Goal: Transaction & Acquisition: Purchase product/service

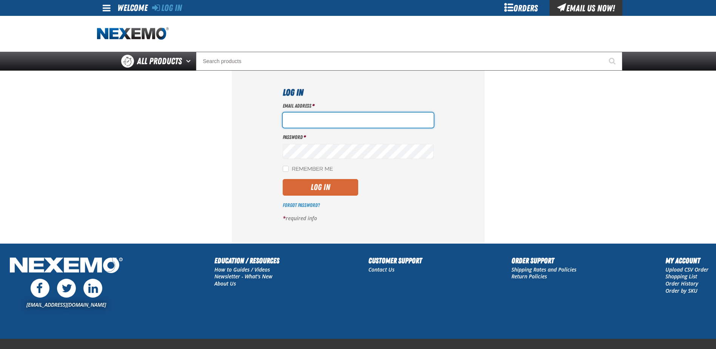
type input "[EMAIL_ADDRESS][DOMAIN_NAME]"
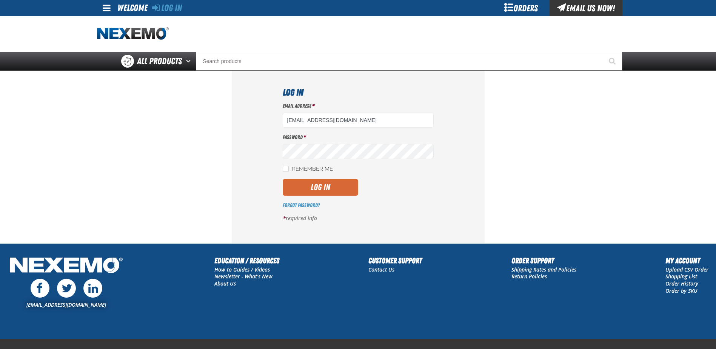
click at [316, 190] on button "Log In" at bounding box center [320, 187] width 75 height 17
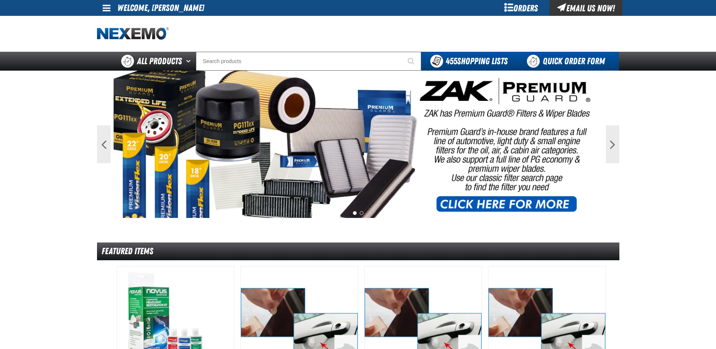
click at [573, 60] on link "Quick Order Form" at bounding box center [568, 61] width 102 height 19
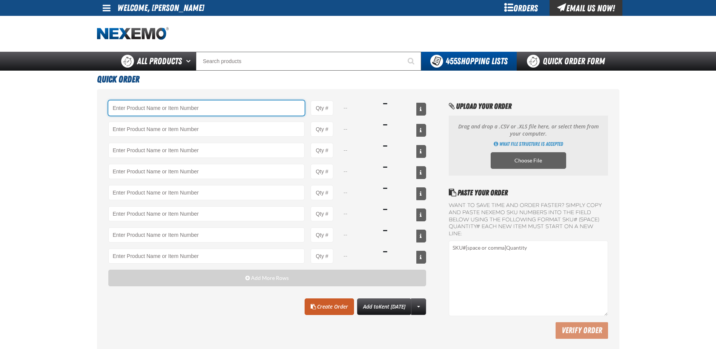
click at [132, 112] on input "Product" at bounding box center [206, 107] width 197 height 15
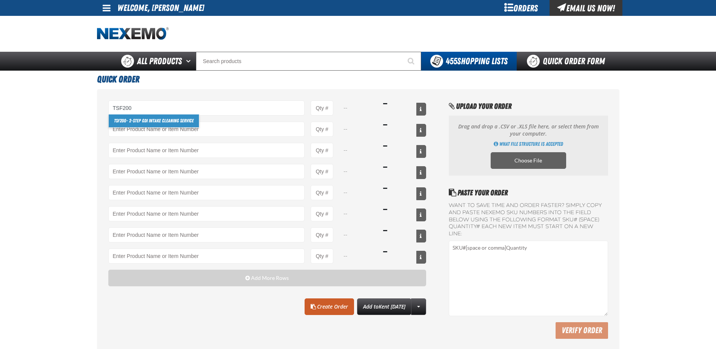
click at [137, 122] on link "TSF200 - 2-Step GDI Intake Cleaning Service" at bounding box center [154, 120] width 90 height 13
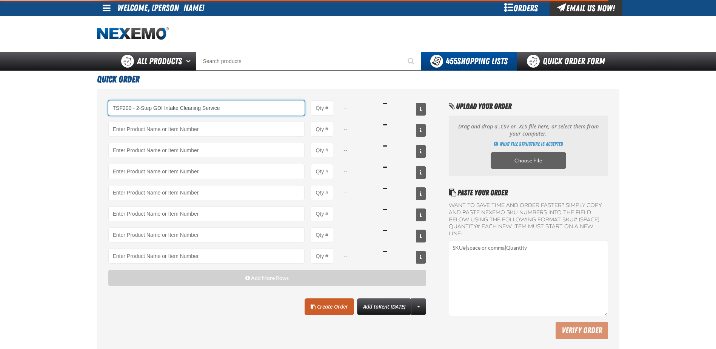
type input "TSF200 - 2-Step GDI Intake Cleaning Service"
type input "1"
select select "kit"
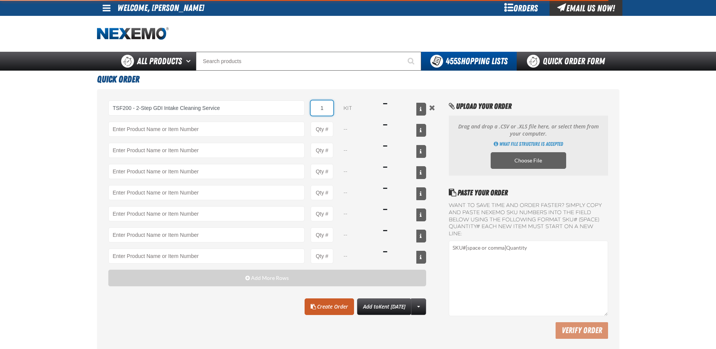
type input "TSF200 - 2-Step GDI Intake Cleaning Service"
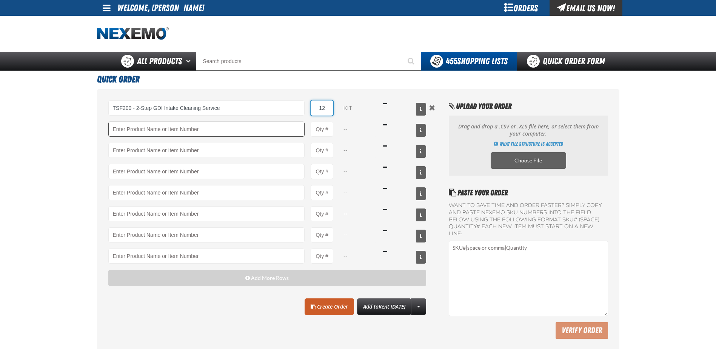
type input "12"
click at [142, 130] on input "Product" at bounding box center [206, 128] width 197 height 15
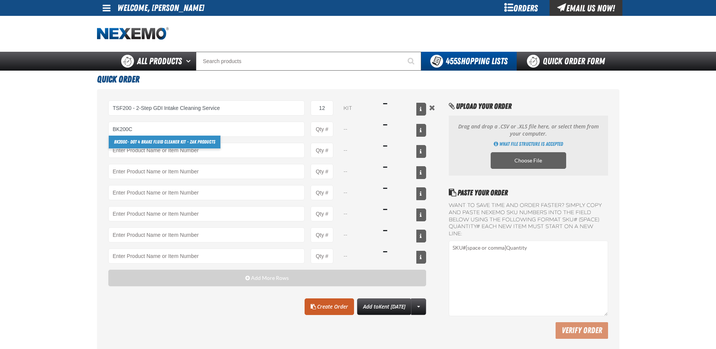
click at [151, 143] on link "BK200C - DOT 4 Brake Fluid Cleaner Kit - ZAK Products" at bounding box center [165, 141] width 112 height 13
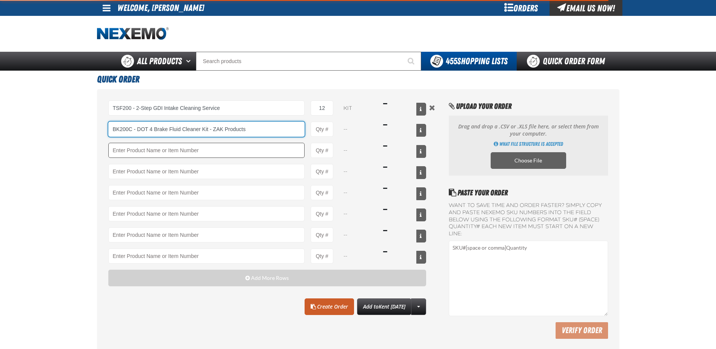
type input "BK200C - DOT 4 Brake Fluid Cleaner Kit - ZAK Products"
type input "1"
select select "kit"
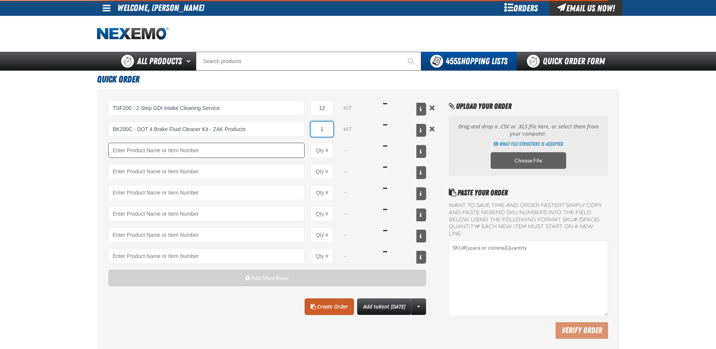
type input "BK200C - DOT 4 Brake Fluid Cleaner Kit - ZAK Products"
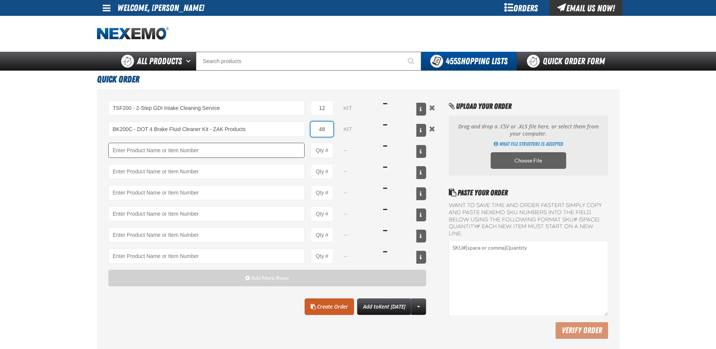
type input "4"
type input "24"
click at [151, 152] on input "Product" at bounding box center [206, 150] width 197 height 15
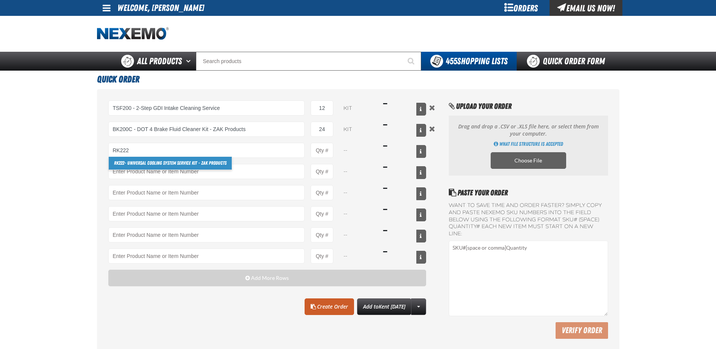
click at [185, 164] on link "RK222 - Universal Cooling System Service Kit - ZAK Products" at bounding box center [170, 163] width 123 height 13
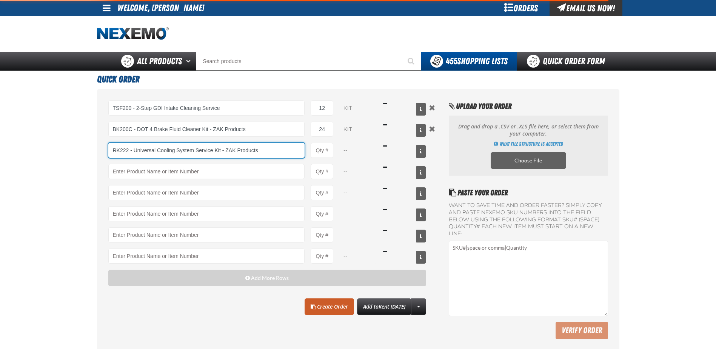
type input "RK222 - Universal Cooling System Service Kit - ZAK Products"
type input "1"
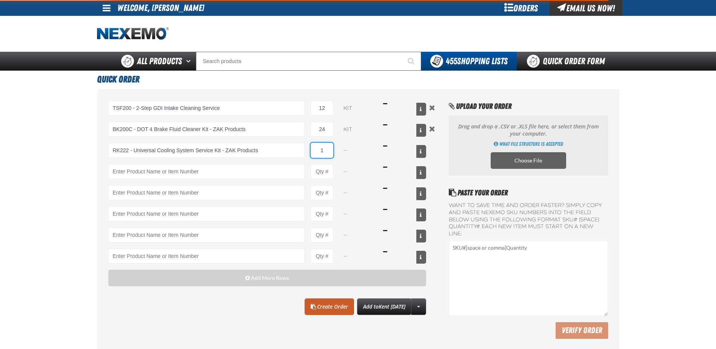
select select "kit"
type input "RK222 - Universal Cooling System Service Kit - ZAK Products"
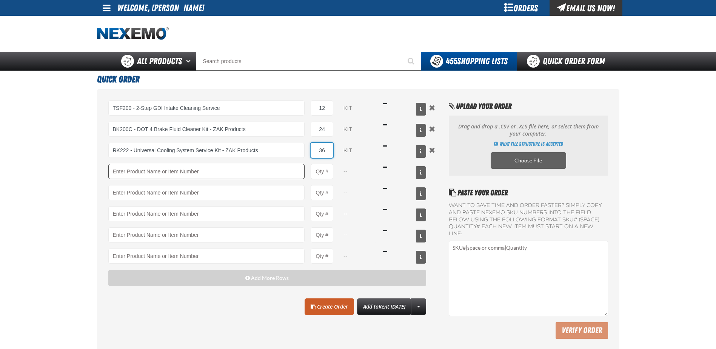
type input "36"
click at [168, 177] on input "Product" at bounding box center [206, 171] width 197 height 15
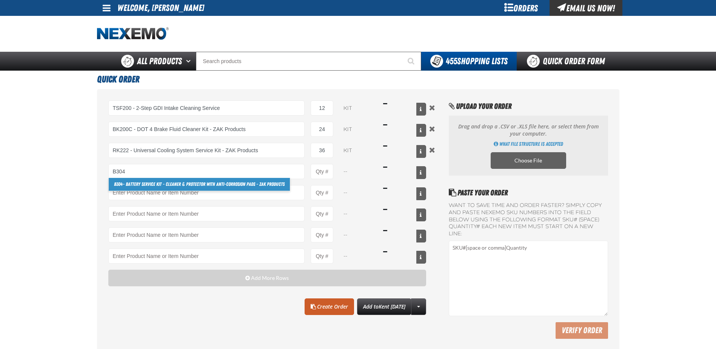
click at [162, 182] on link "B304 - Battery Service Kit - Cleaner & Protector with Anti-Corrosion Pads - ZAK…" at bounding box center [199, 184] width 181 height 13
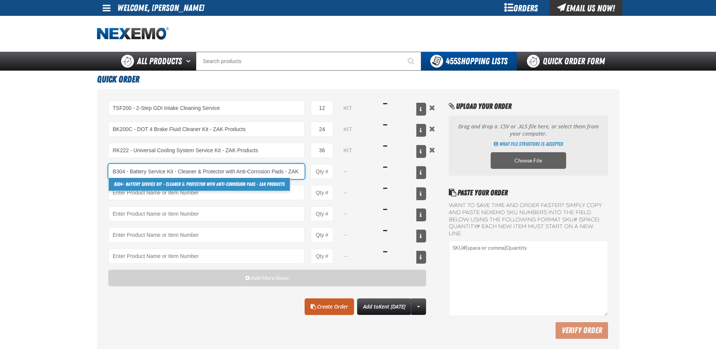
scroll to position [0, 21]
type input "B304 - Battery Service Kit - Cleaner &amp; Protector with Anti-Corrosion Pads -…"
type input "1"
select select "kit"
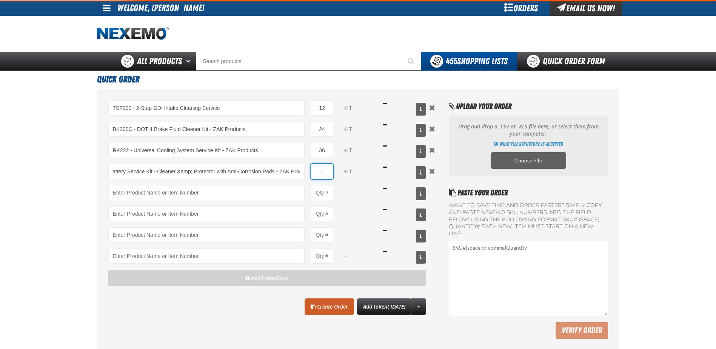
scroll to position [0, 0]
type input "B304 - Battery Service Kit - Cleaner &amp; Protector with Anti-Corrosion Pads -…"
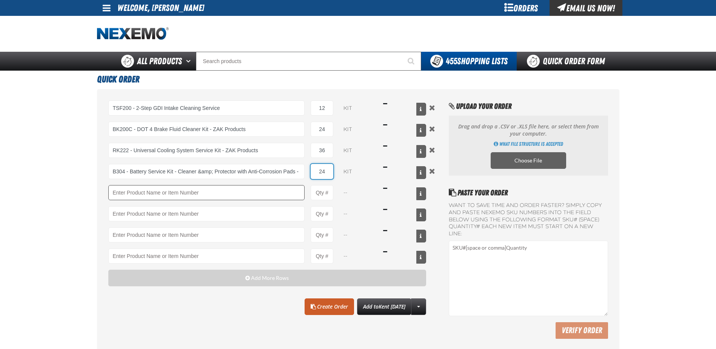
type input "24"
click at [183, 197] on input "Product" at bounding box center [206, 192] width 197 height 15
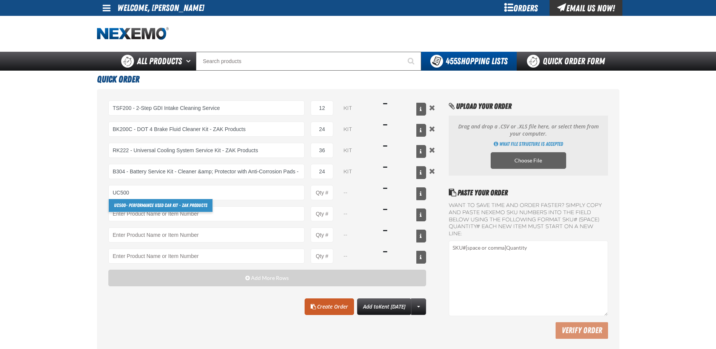
click at [130, 206] on link "UC500 - Performance Used Car Kit - ZAK Products" at bounding box center [161, 205] width 104 height 13
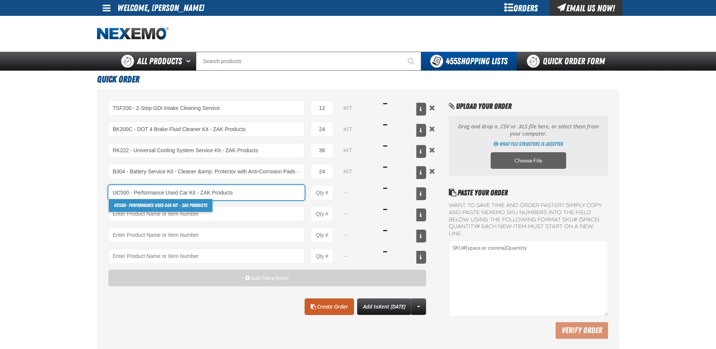
type input "UC500 - Performance Used Car Kit - ZAK Products"
type input "1"
select select "kit"
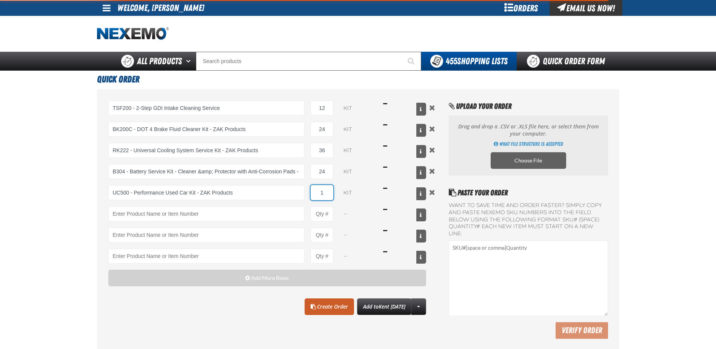
type input "UC500 - Performance Used Car Kit - ZAK Products"
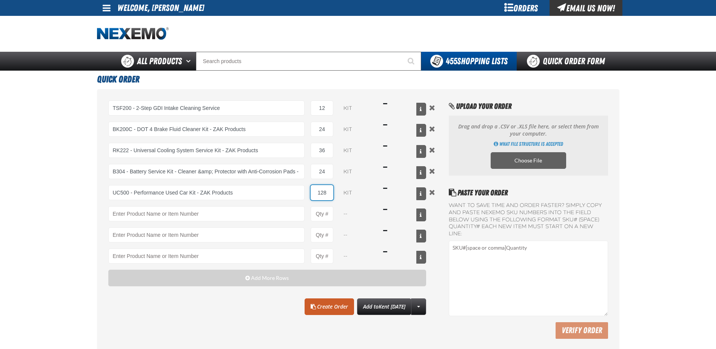
type input "128"
click at [137, 223] on div "TSF200 - 2-Step GDI Intake Cleaning Service TSF200 - 2-Step GDI Intake Cleaning…" at bounding box center [267, 181] width 318 height 163
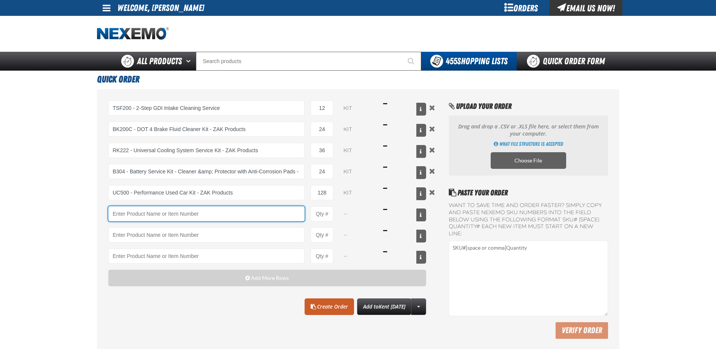
click at [150, 211] on input "Product" at bounding box center [206, 213] width 197 height 15
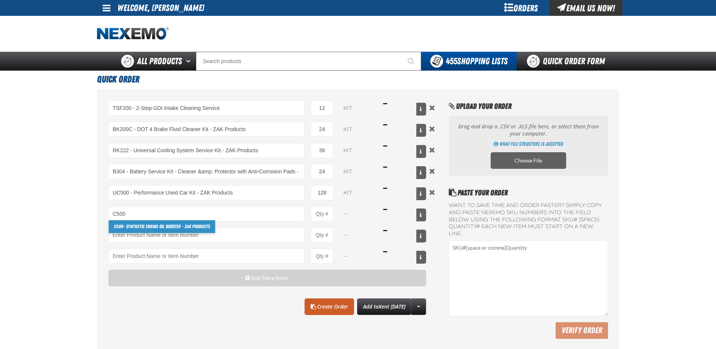
click at [154, 223] on link "C500 - Synthetic Engine Oil Booster - ZAK Products" at bounding box center [162, 226] width 106 height 13
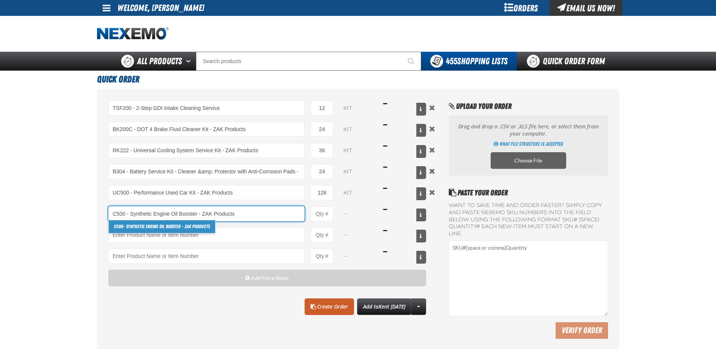
type input "C500 - Synthetic Engine Oil Booster - ZAK Products"
type input "1"
select select "bottle"
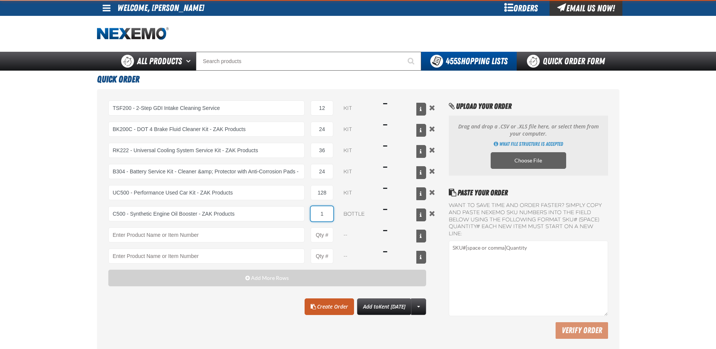
type input "2"
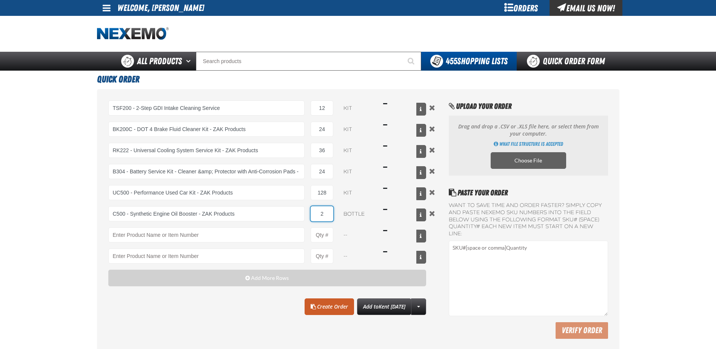
type input "C500 - Synthetic Engine Oil Booster - ZAK Products"
type input "288"
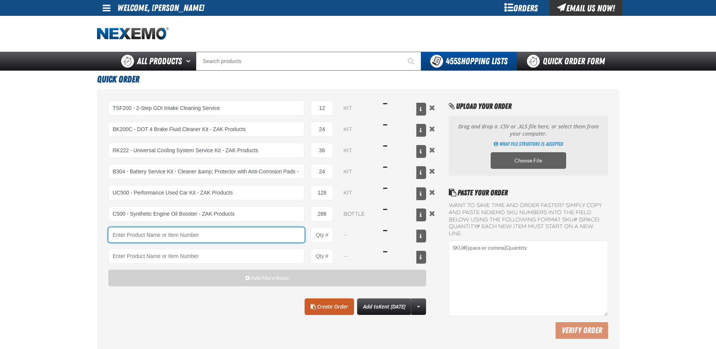
click at [144, 232] on input "Product" at bounding box center [206, 234] width 197 height 15
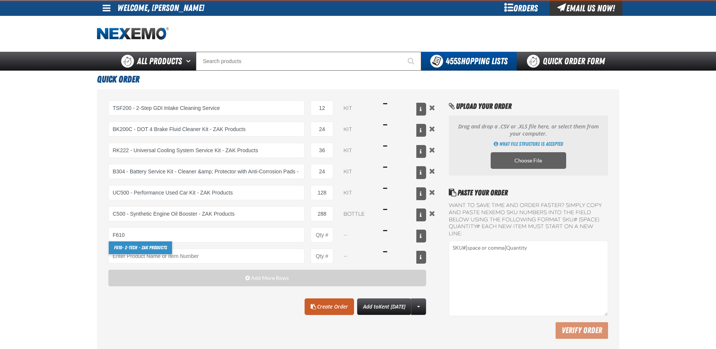
click at [142, 245] on link "F610 - Z-Tech - ZAK Products" at bounding box center [140, 247] width 63 height 13
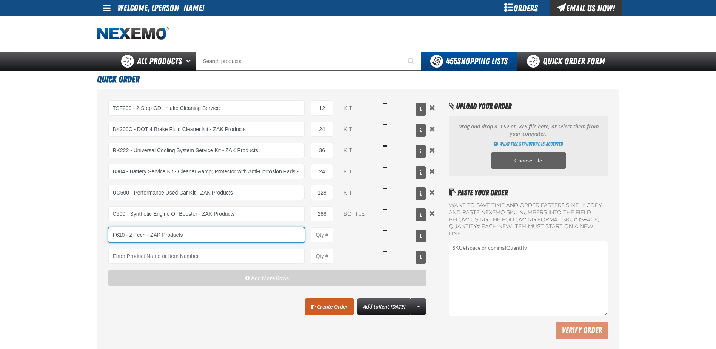
type input "F610 - Z-Tech - ZAK Products"
type input "1"
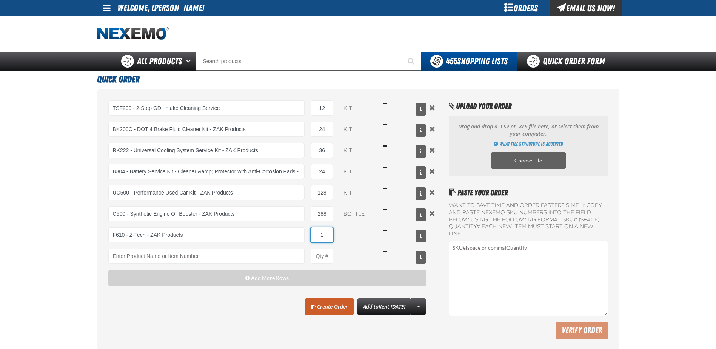
select select "bottle"
type input "F610 - Z-Tech - ZAK Products"
type input "288"
click at [320, 300] on link "Create Order" at bounding box center [328, 306] width 49 height 17
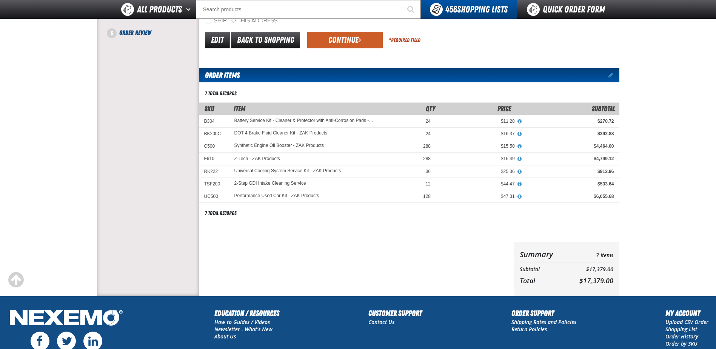
scroll to position [113, 0]
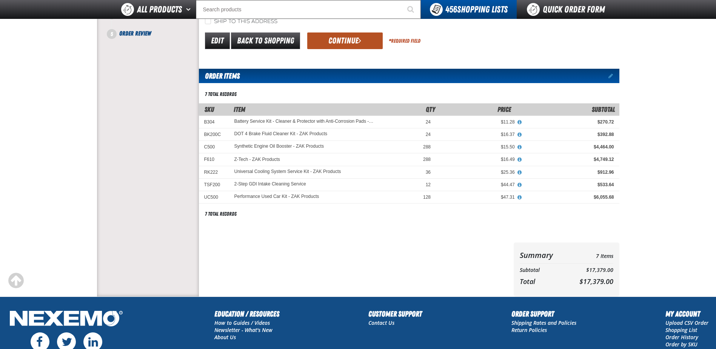
click at [336, 43] on button "Continue" at bounding box center [344, 40] width 75 height 17
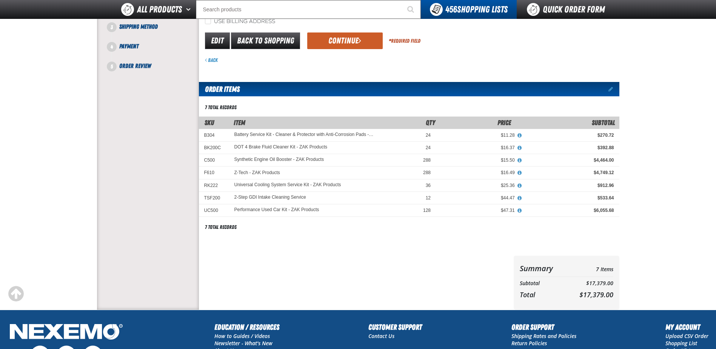
click at [336, 43] on button "Continue" at bounding box center [344, 40] width 75 height 17
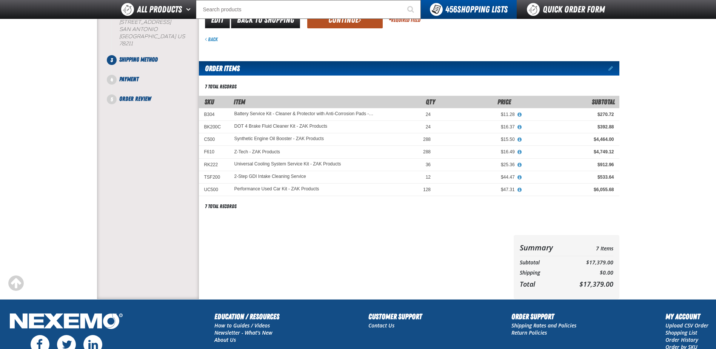
click at [347, 25] on button "Continue" at bounding box center [344, 20] width 75 height 17
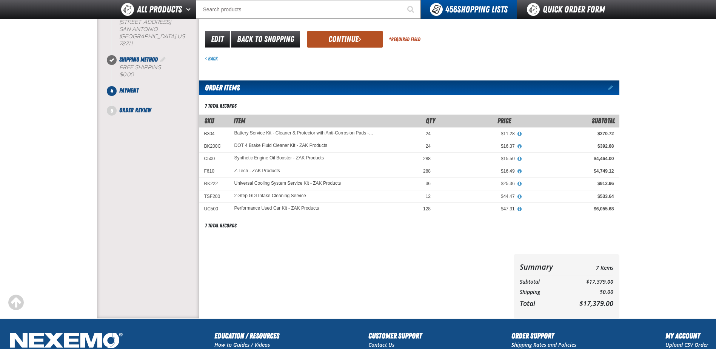
click at [352, 39] on button "Continue" at bounding box center [344, 39] width 75 height 17
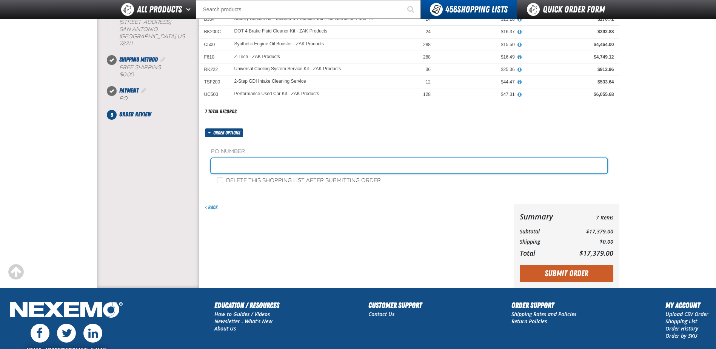
click at [282, 164] on input "text" at bounding box center [409, 165] width 396 height 15
type input "Z081825"
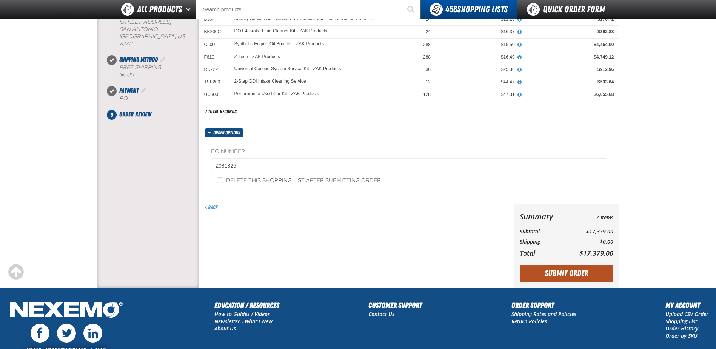
click at [557, 276] on button "Submit Order" at bounding box center [567, 273] width 94 height 17
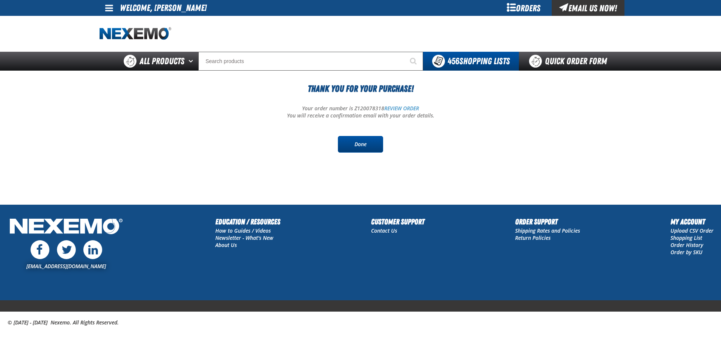
click at [347, 141] on link "Done" at bounding box center [360, 144] width 45 height 17
